Goal: Find specific page/section: Find specific page/section

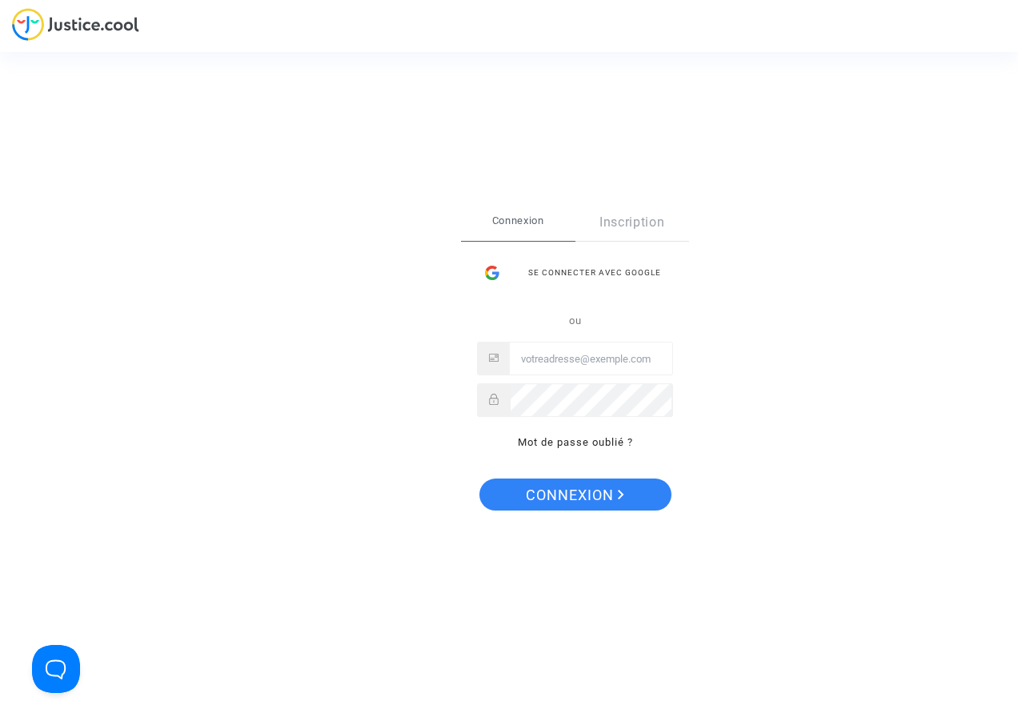
click at [540, 367] on input "Email" at bounding box center [591, 359] width 162 height 32
click at [540, 361] on input "Email" at bounding box center [591, 359] width 162 height 32
type input "[EMAIL_ADDRESS][DOMAIN_NAME]"
click at [571, 497] on span "Connexion" at bounding box center [575, 496] width 98 height 34
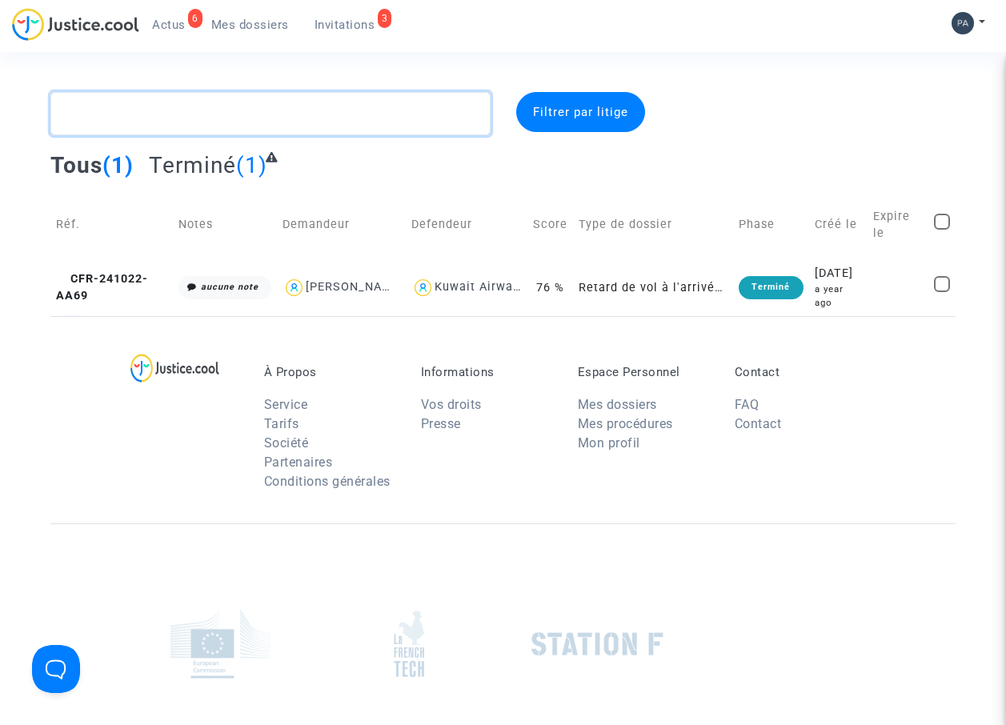
click at [162, 116] on textarea at bounding box center [270, 113] width 441 height 43
click at [265, 114] on textarea at bounding box center [270, 113] width 441 height 43
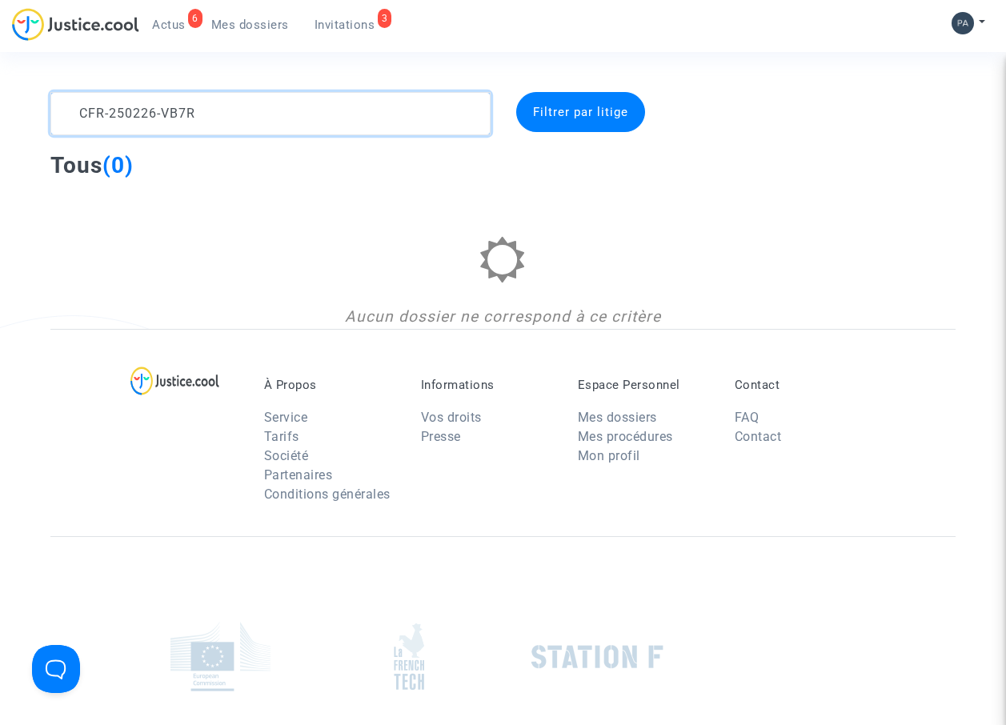
type textarea "CFR-250226-VB7R"
click at [573, 113] on span "Filtrer par litige" at bounding box center [580, 112] width 95 height 14
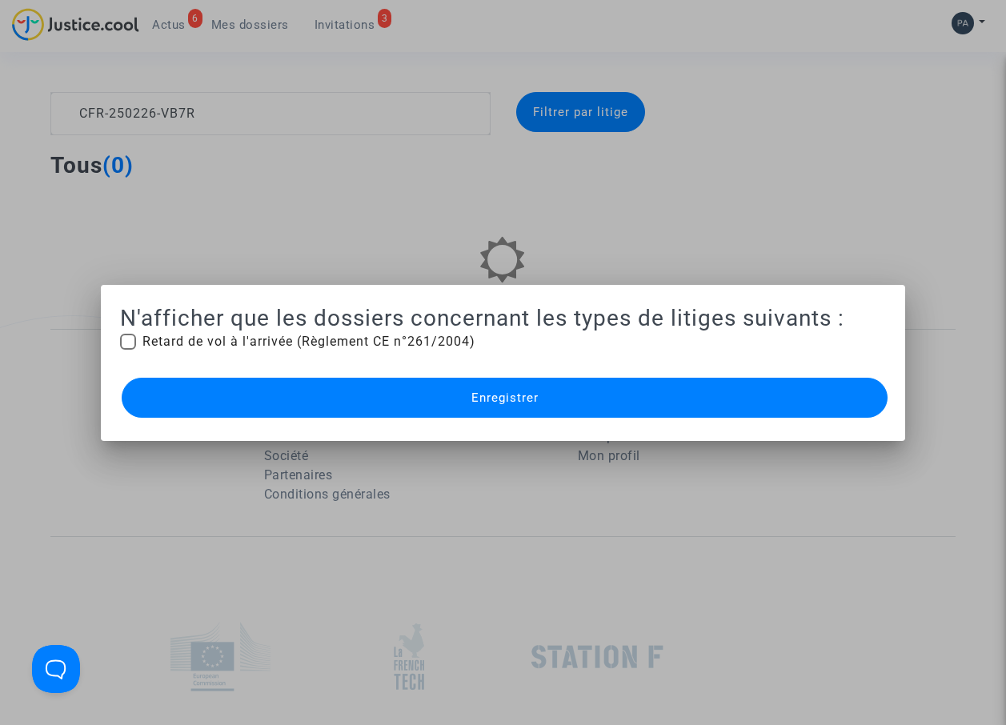
click at [491, 395] on span "Enregistrer" at bounding box center [504, 398] width 67 height 14
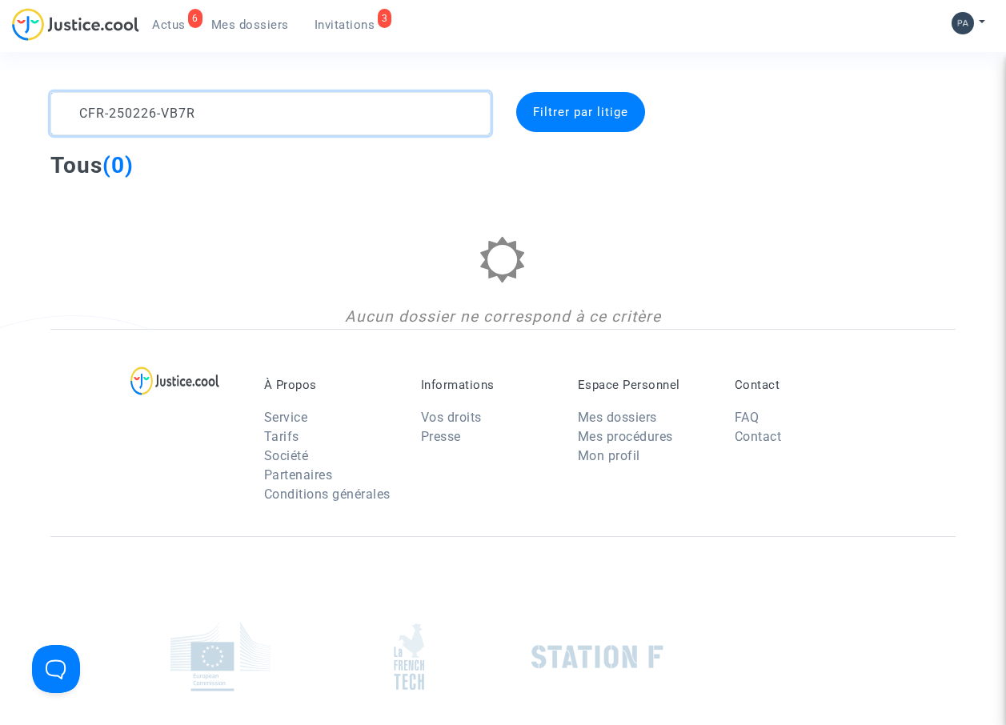
click at [310, 115] on textarea at bounding box center [270, 113] width 441 height 43
click at [942, 107] on div at bounding box center [813, 113] width 310 height 43
